Goal: Information Seeking & Learning: Learn about a topic

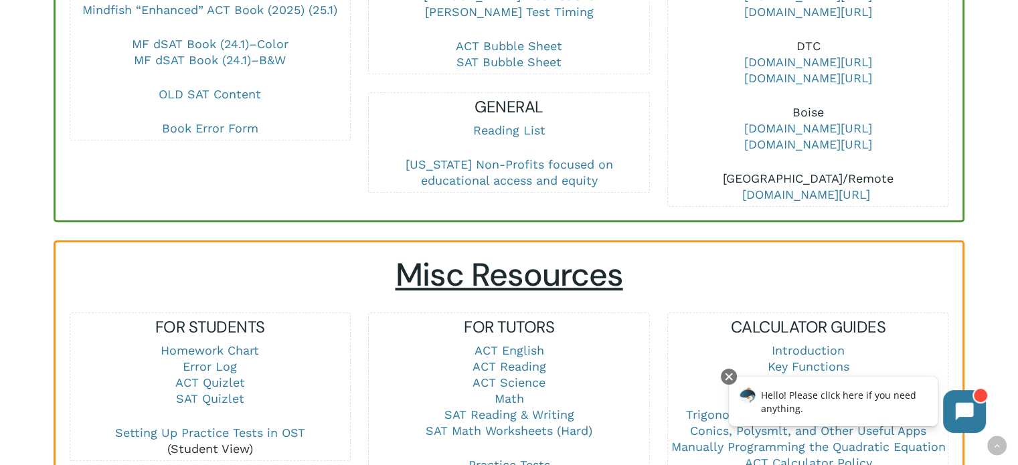
scroll to position [852, 0]
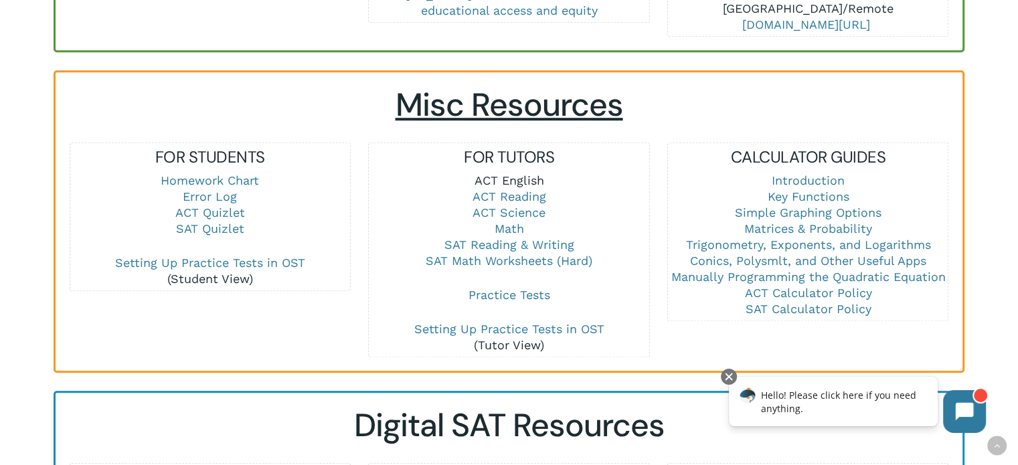
click at [514, 179] on link "ACT English" at bounding box center [509, 180] width 70 height 14
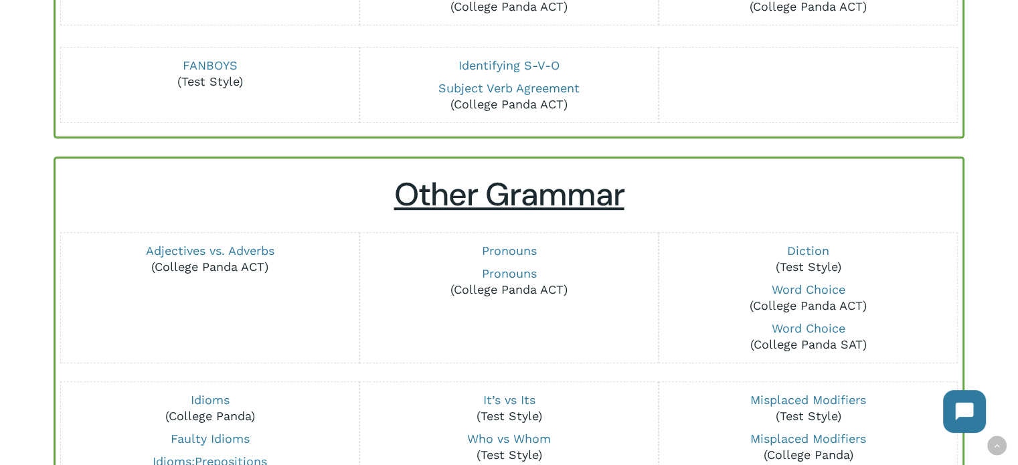
scroll to position [451, 0]
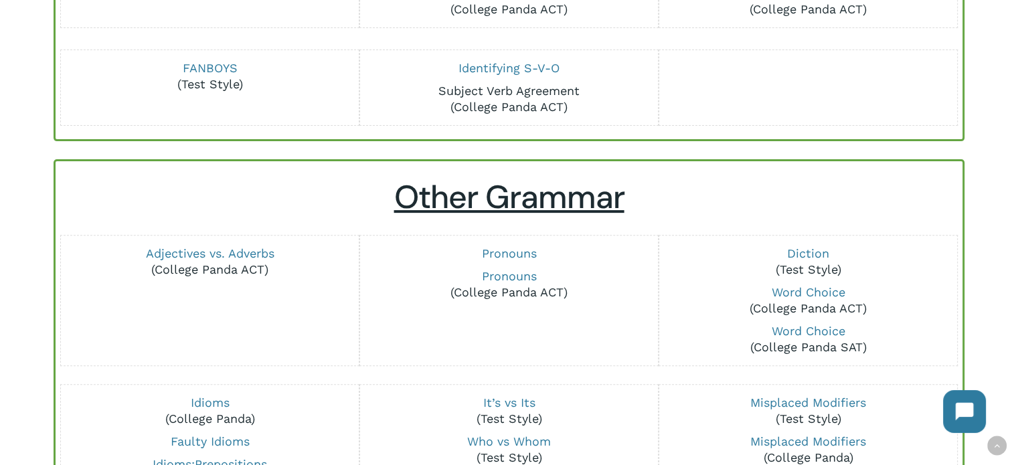
click at [522, 90] on link "Subject Verb Agreement" at bounding box center [508, 91] width 141 height 14
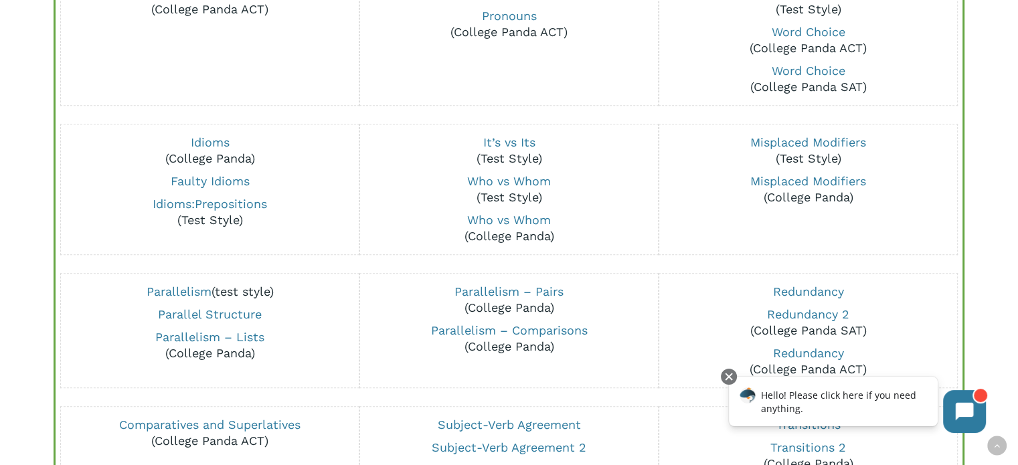
scroll to position [712, 0]
